Goal: Browse casually

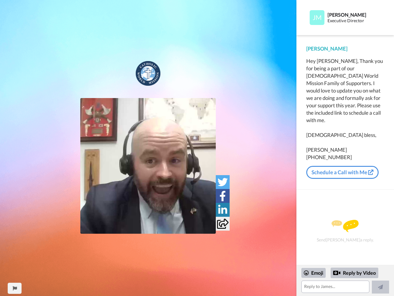
click at [148, 166] on img at bounding box center [148, 166] width 136 height 136
click at [223, 182] on icon at bounding box center [223, 182] width 10 height 10
click at [223, 196] on icon at bounding box center [223, 196] width 6 height 10
click at [223, 209] on icon at bounding box center [222, 210] width 9 height 10
click at [223, 223] on icon at bounding box center [222, 223] width 11 height 10
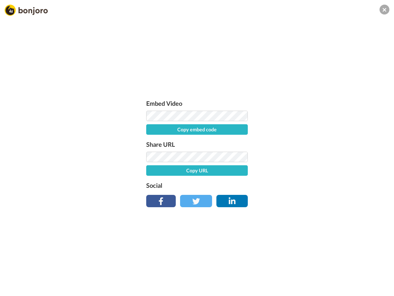
click at [14, 288] on div "Embed Video Copy embed code Share URL Copy URL Social" at bounding box center [197, 181] width 394 height 296
click at [345, 280] on div "Embed Video Copy embed code Share URL Copy URL Social" at bounding box center [197, 181] width 394 height 296
click at [314, 273] on div "Embed Video Copy embed code Share URL Copy URL Social" at bounding box center [197, 181] width 394 height 296
click at [355, 273] on div "Embed Video Copy embed code Share URL Copy URL Social" at bounding box center [197, 181] width 394 height 296
click at [381, 287] on div "Embed Video Copy embed code Share URL Copy URL Social" at bounding box center [197, 181] width 394 height 296
